Goal: Complete application form

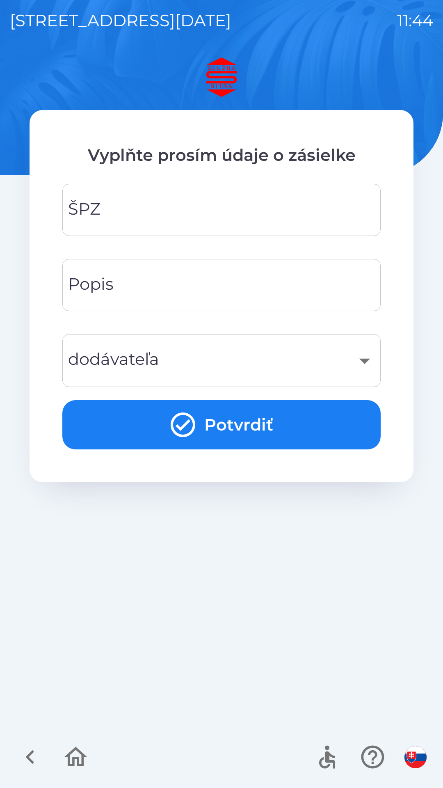
click at [149, 202] on input "ŠPZ" at bounding box center [221, 210] width 299 height 32
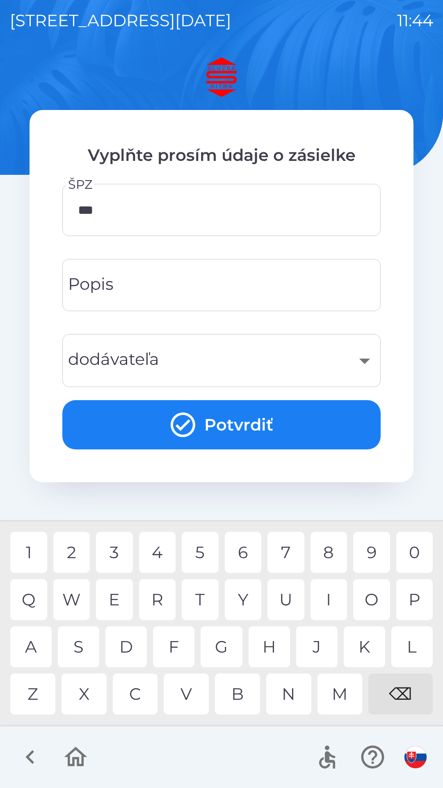
click at [78, 548] on div "2" at bounding box center [71, 552] width 37 height 41
type input "*******"
click at [172, 425] on icon "submit" at bounding box center [183, 424] width 25 height 25
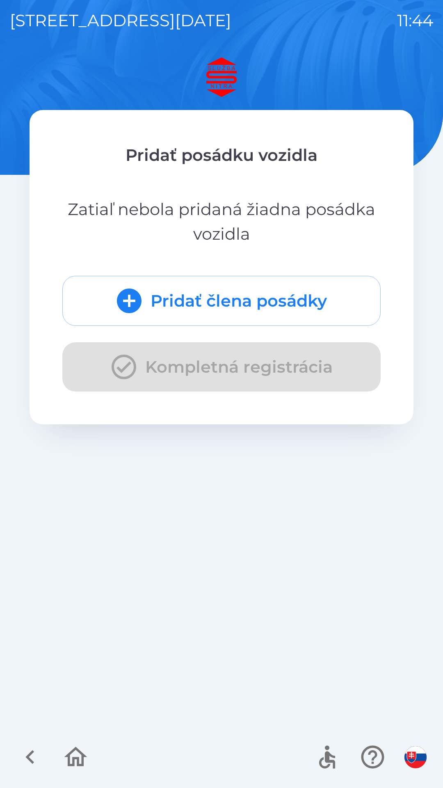
click at [171, 305] on button "Pridať člena posádky" at bounding box center [221, 301] width 318 height 50
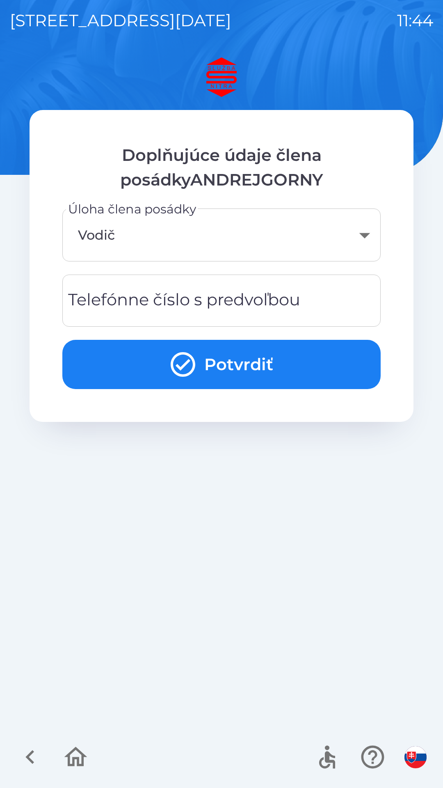
click at [145, 294] on div "Telefónne číslo s predvoľbou Telefónne číslo s predvoľbou" at bounding box center [221, 300] width 318 height 52
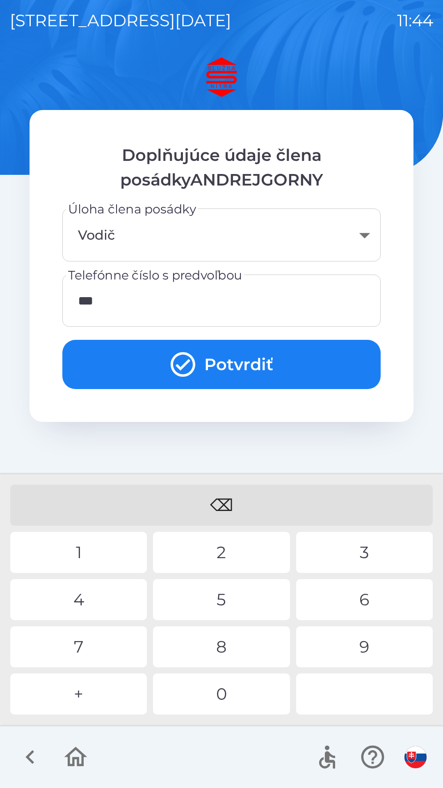
click at [186, 551] on div "2" at bounding box center [221, 552] width 137 height 41
click at [72, 557] on div "1" at bounding box center [78, 552] width 137 height 41
click at [355, 640] on div "9" at bounding box center [364, 646] width 137 height 41
click at [239, 600] on div "5" at bounding box center [221, 599] width 137 height 41
click at [86, 551] on div "1" at bounding box center [78, 552] width 137 height 41
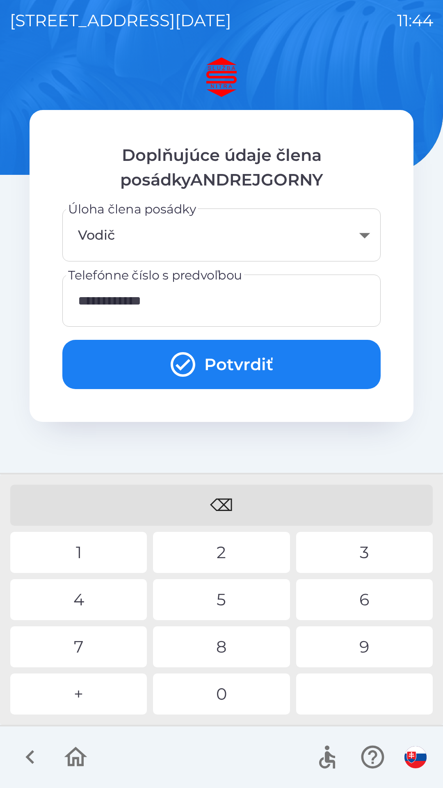
type input "**********"
click at [201, 633] on div "8" at bounding box center [221, 646] width 137 height 41
click at [172, 368] on icon "submit" at bounding box center [183, 364] width 25 height 25
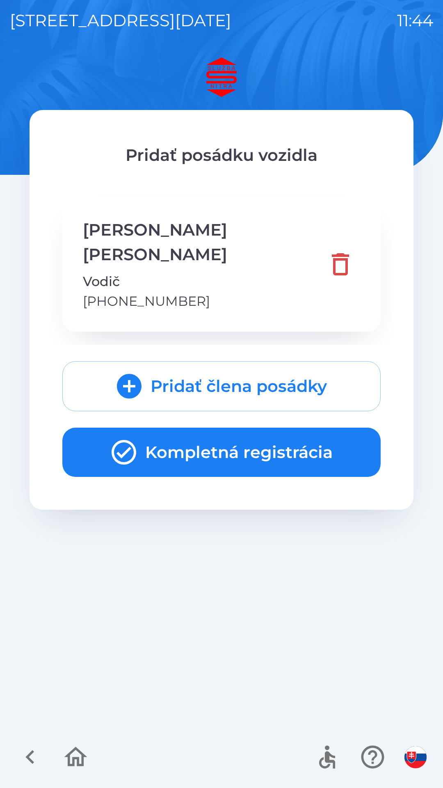
click at [194, 430] on button "Kompletná registrácia" at bounding box center [221, 451] width 318 height 49
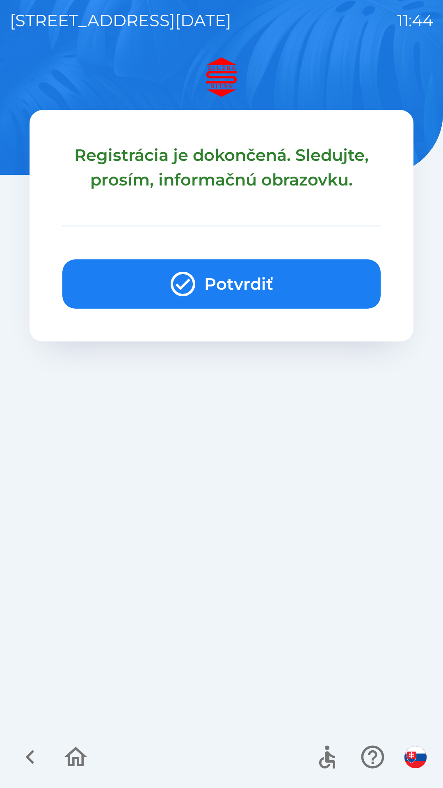
click at [167, 285] on button "Potvrdiť" at bounding box center [221, 283] width 318 height 49
